Goal: Book appointment/travel/reservation

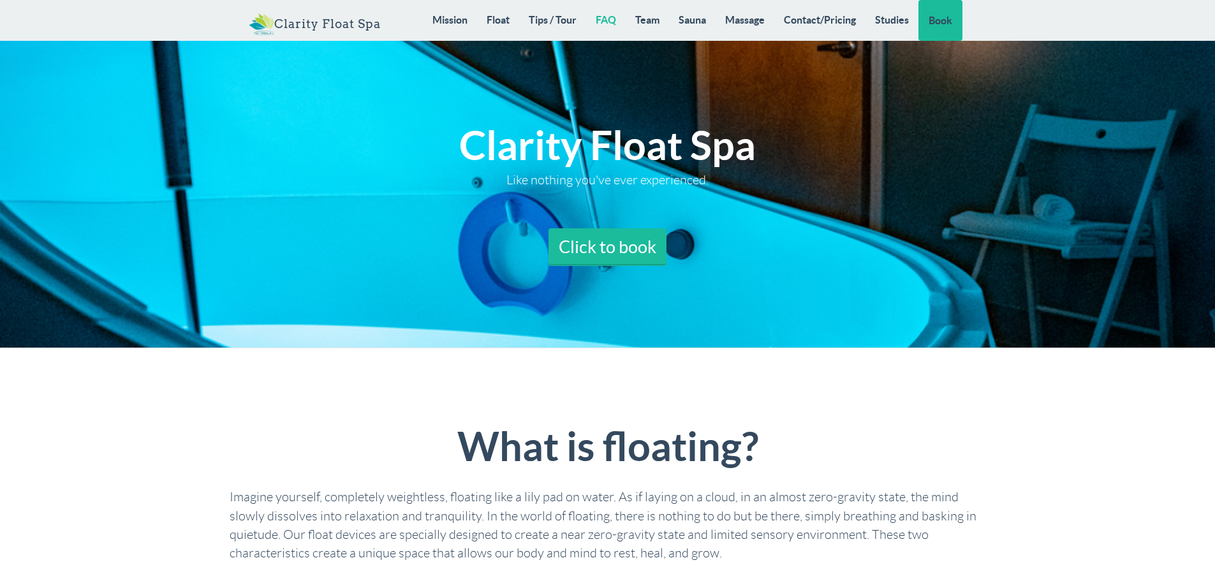
click at [606, 17] on link "FAQ" at bounding box center [606, 20] width 40 height 40
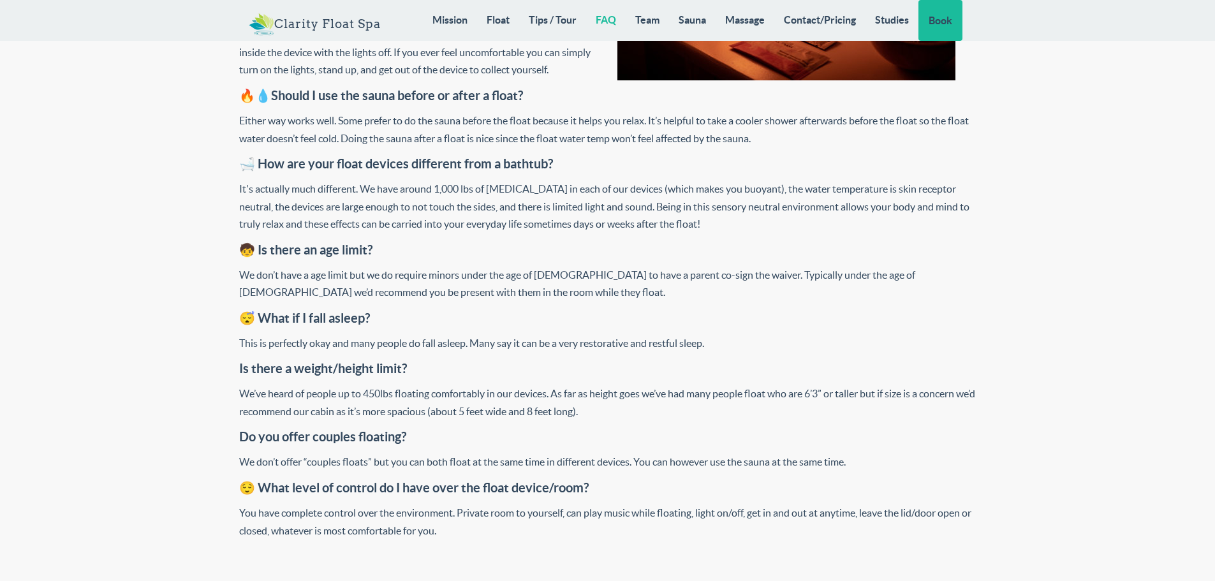
scroll to position [5198, 0]
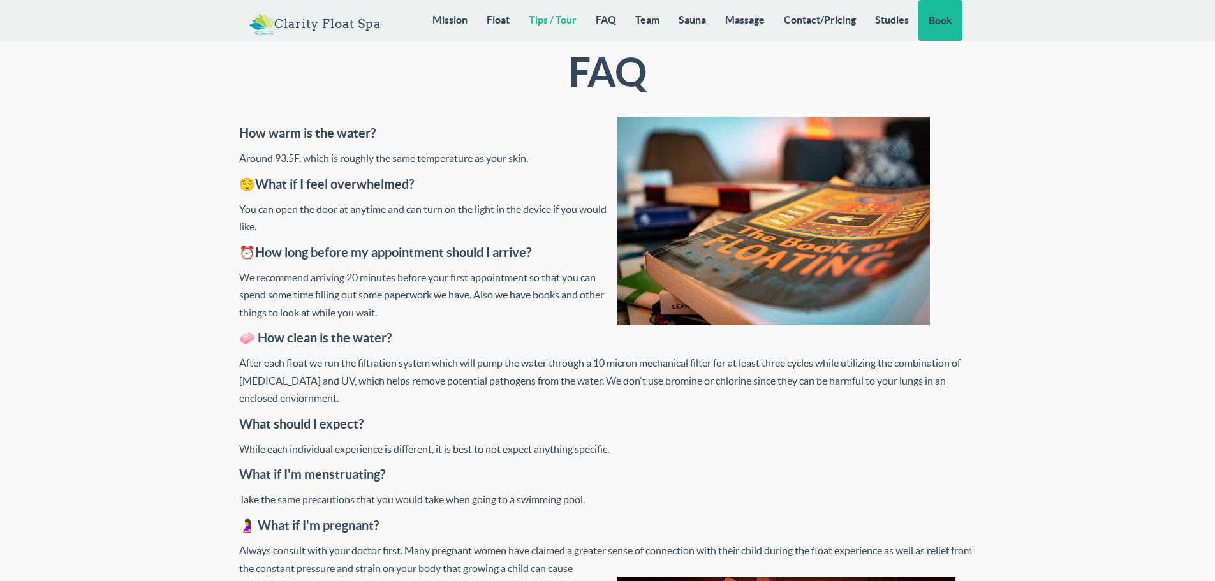
click at [563, 22] on link "Tips / Tour" at bounding box center [552, 20] width 67 height 40
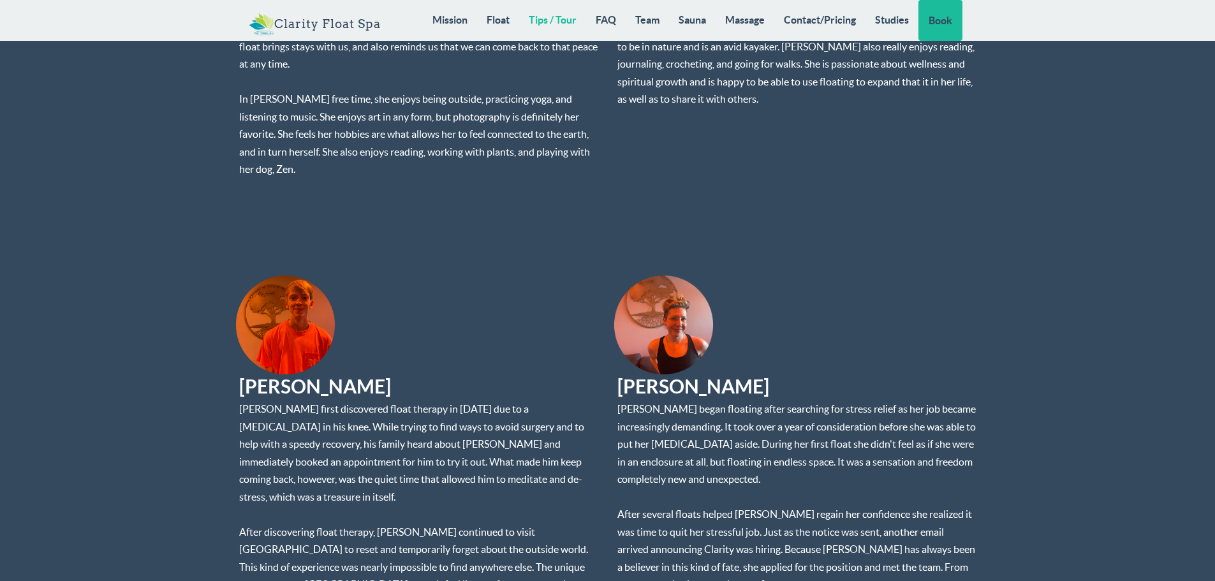
scroll to position [8442, 0]
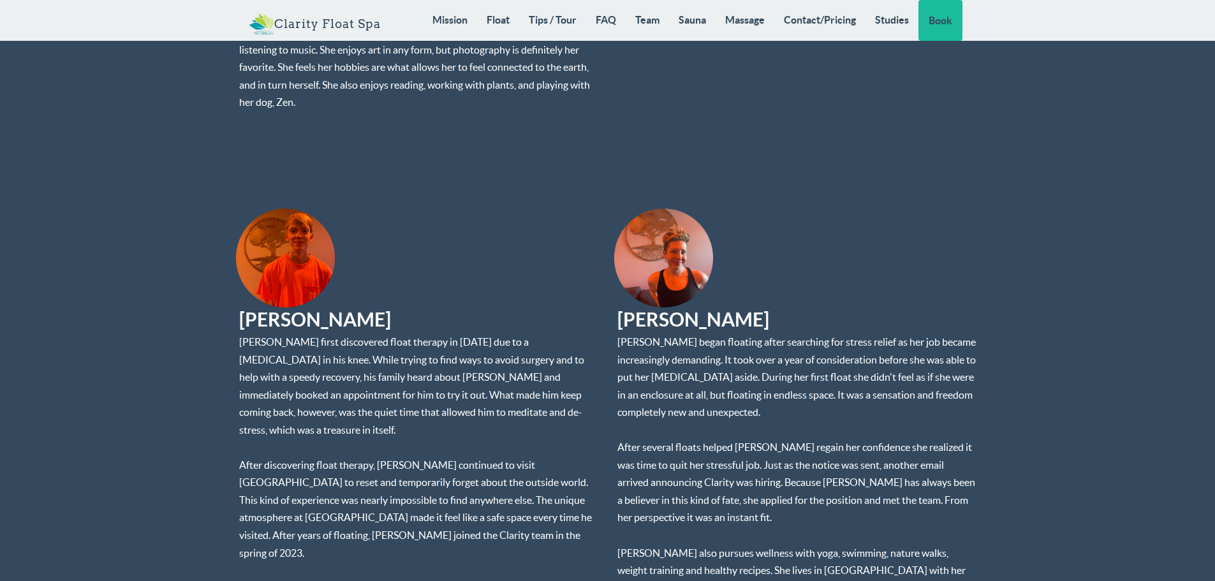
click at [672, 209] on img at bounding box center [663, 258] width 99 height 99
click at [678, 209] on img at bounding box center [663, 258] width 99 height 99
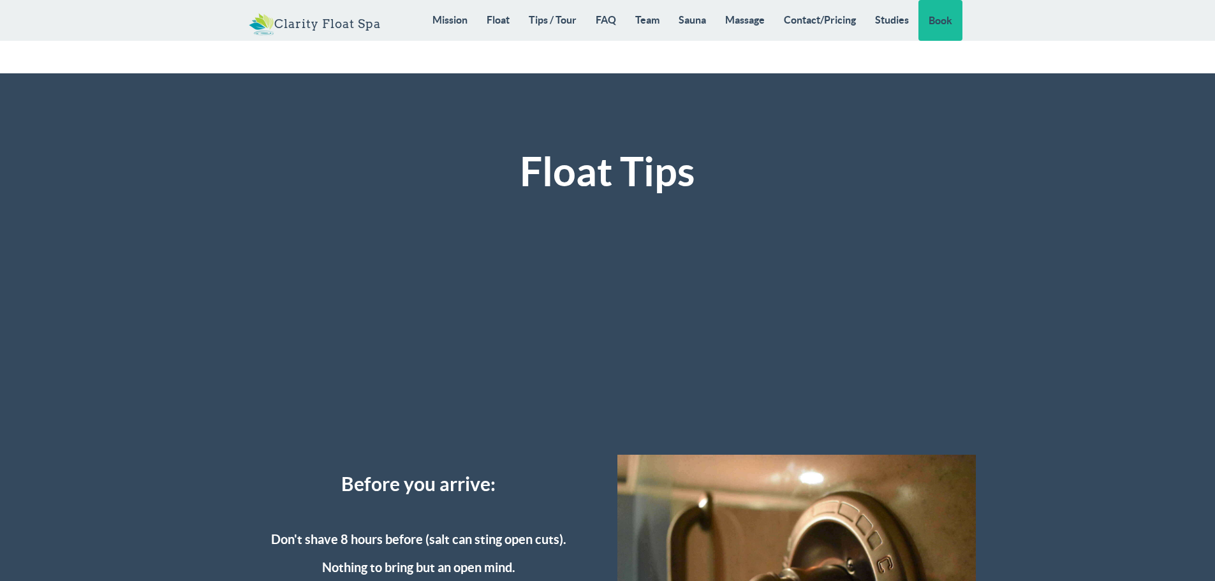
scroll to position [2764, 0]
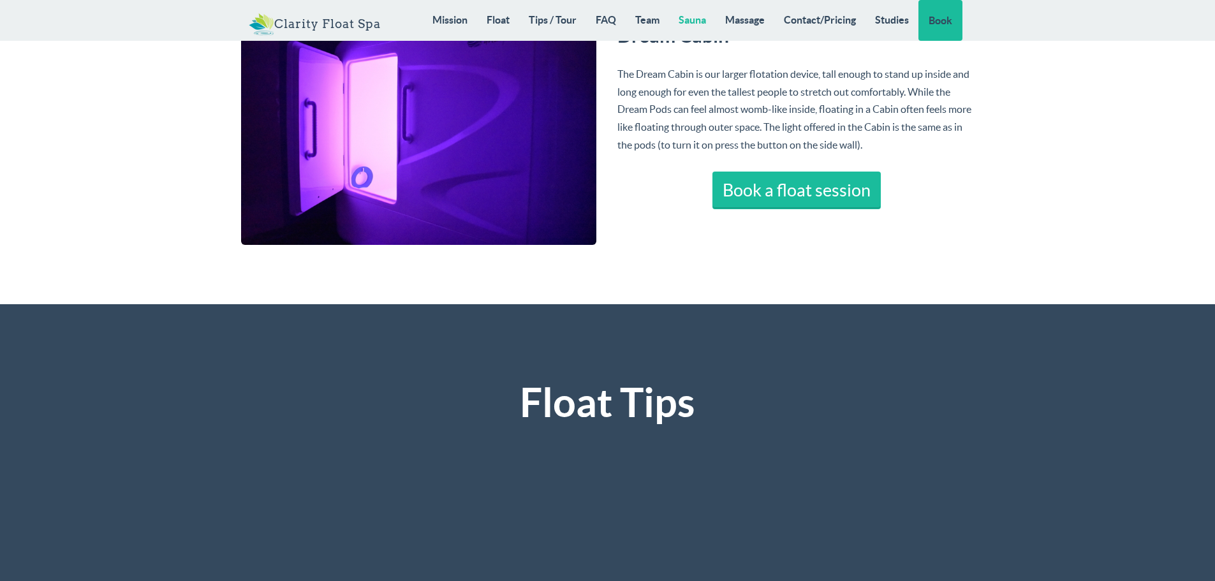
click at [691, 22] on link "Sauna" at bounding box center [692, 20] width 47 height 40
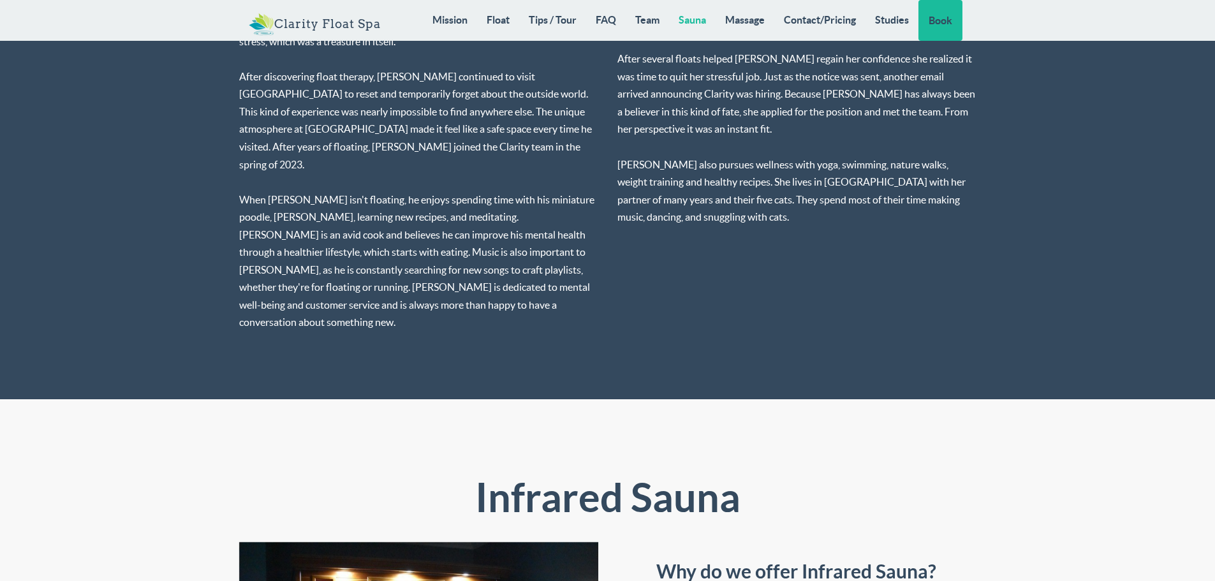
scroll to position [9051, 0]
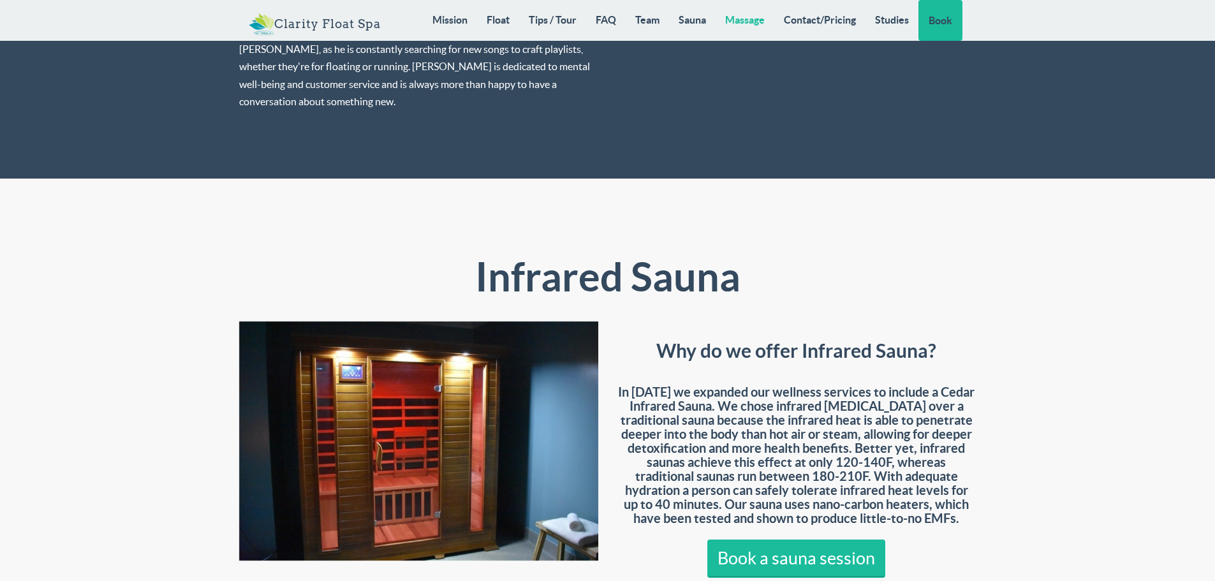
click at [753, 18] on link "Massage" at bounding box center [745, 20] width 59 height 40
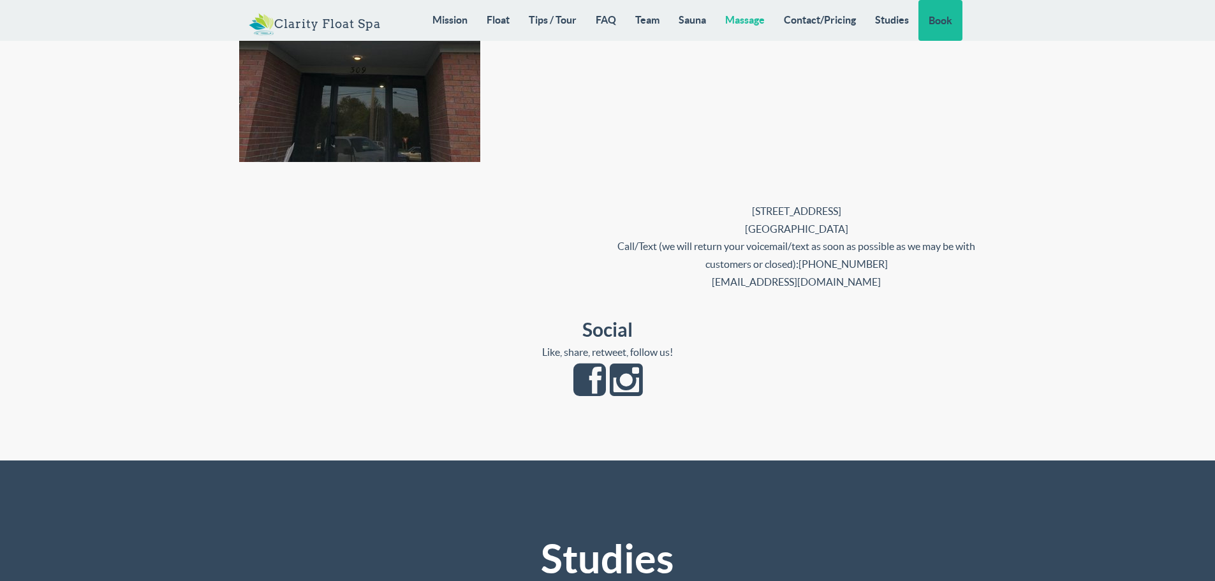
scroll to position [11430, 0]
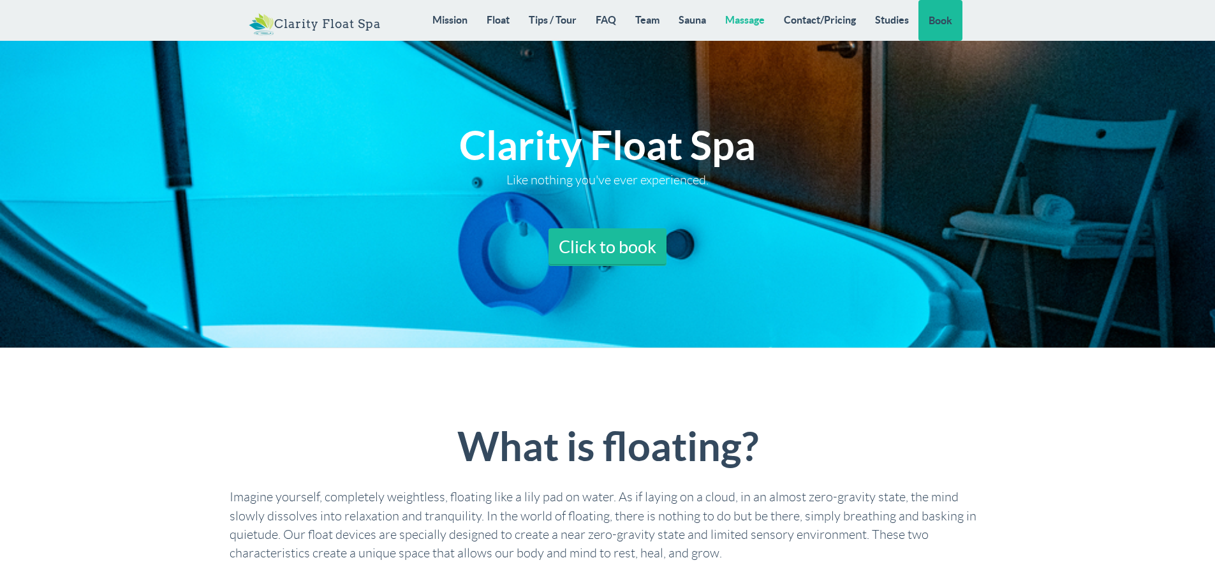
click at [740, 21] on link "Massage" at bounding box center [745, 20] width 59 height 40
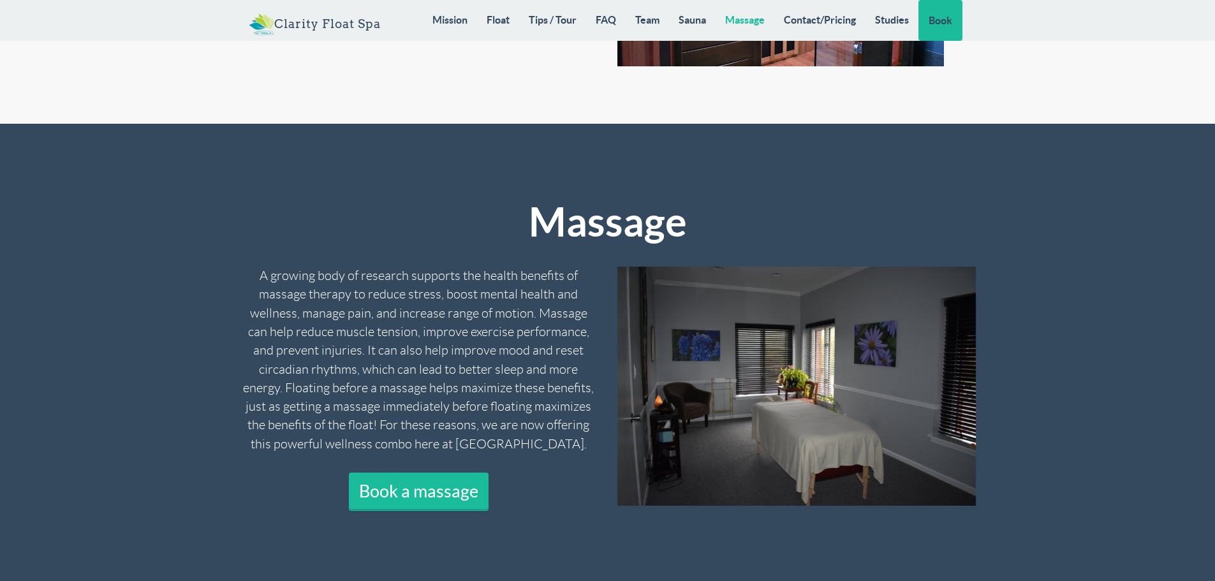
scroll to position [9899, 0]
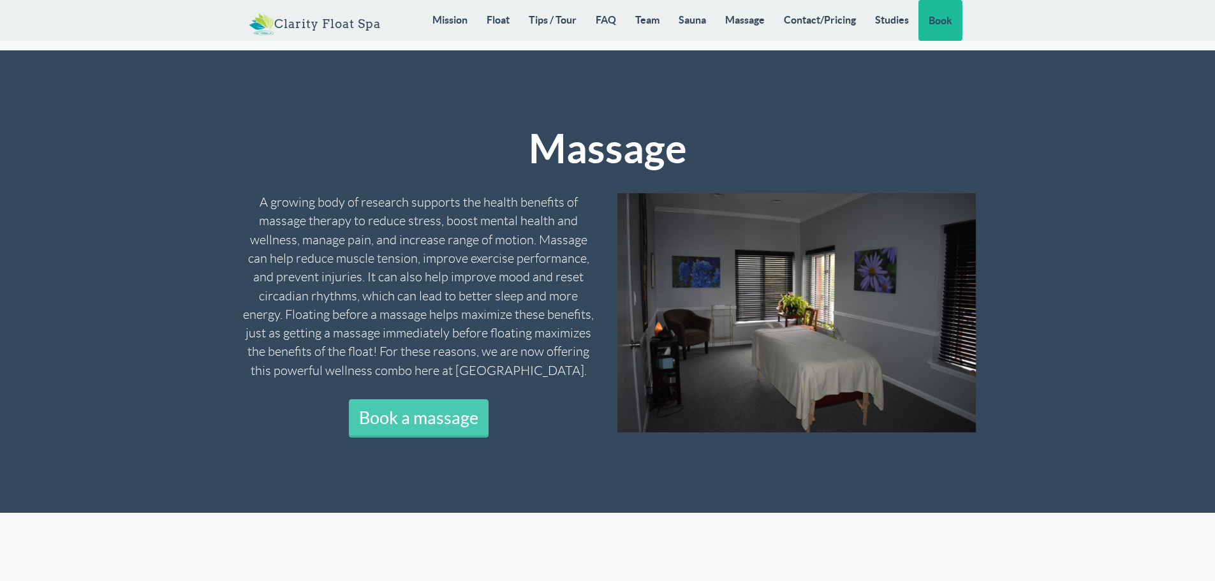
click at [448, 399] on link "Book a massage" at bounding box center [419, 418] width 140 height 38
